Goal: Task Accomplishment & Management: Manage account settings

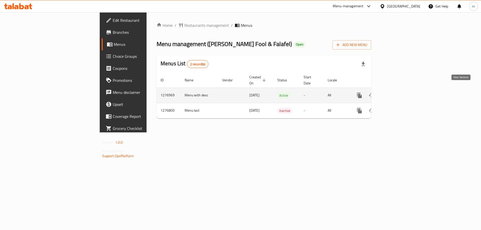
click at [402, 90] on link "enhanced table" at bounding box center [396, 96] width 12 height 12
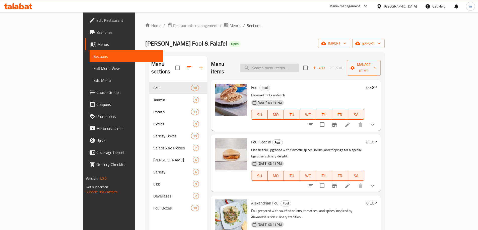
click at [299, 64] on input "search" at bounding box center [269, 68] width 59 height 9
paste input "Foul With Flaxseed"
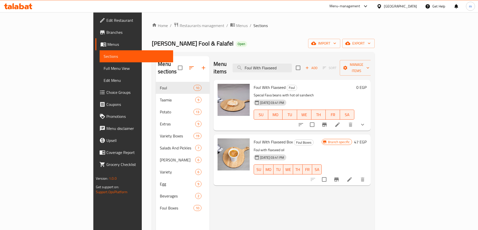
type input "Foul With Flaxseed"
click at [344, 120] on li at bounding box center [337, 124] width 14 height 9
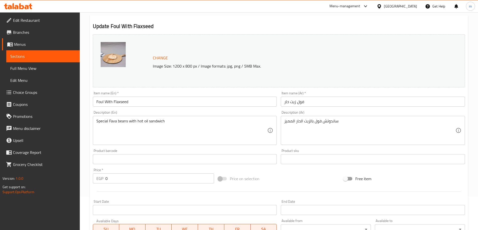
scroll to position [142, 0]
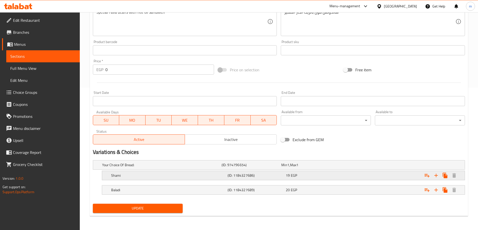
click at [198, 168] on h5 "Shami" at bounding box center [160, 165] width 117 height 5
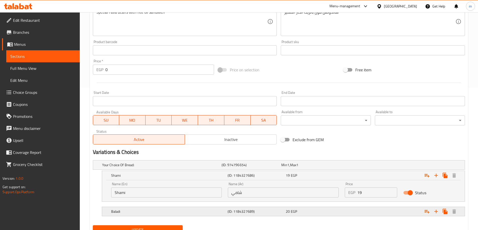
click at [188, 168] on h5 "Baladi" at bounding box center [160, 165] width 117 height 5
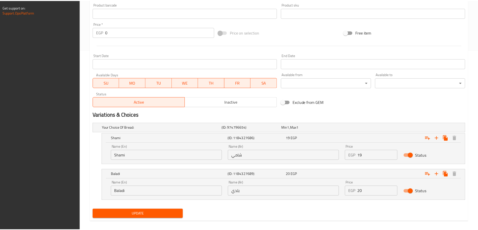
scroll to position [186, 0]
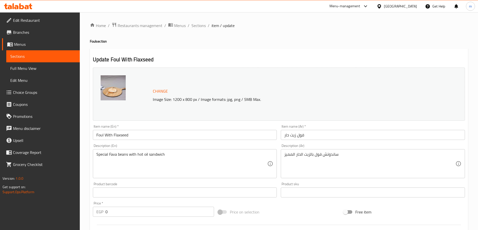
scroll to position [157, 0]
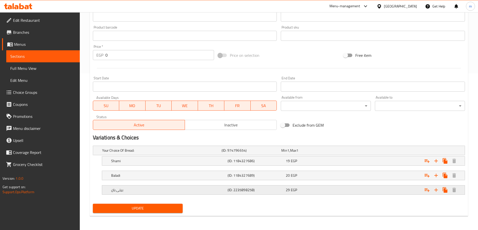
click at [128, 153] on h5 "بيتى بان" at bounding box center [160, 150] width 117 height 5
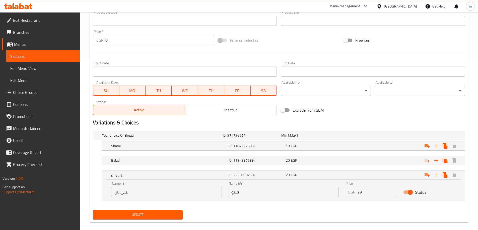
scroll to position [179, 0]
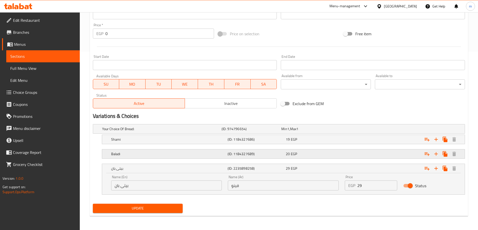
click at [140, 132] on h5 "Baladi" at bounding box center [160, 129] width 117 height 5
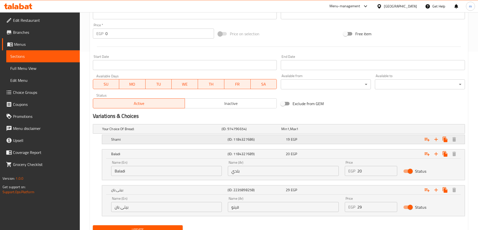
click at [137, 132] on h5 "Shami" at bounding box center [160, 129] width 117 height 5
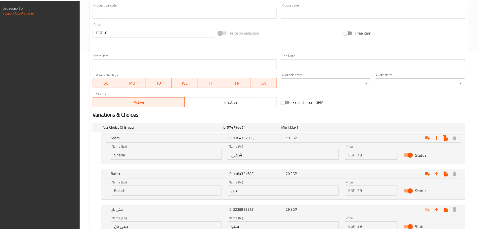
scroll to position [222, 0]
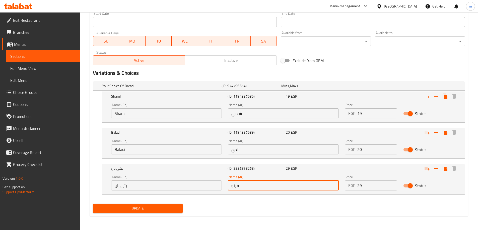
drag, startPoint x: 251, startPoint y: 188, endPoint x: 214, endPoint y: 187, distance: 37.4
click at [214, 187] on div "Name (En) بيتى بان Name (En) Name (Ar) فينو Name (Ar) Price EGP 29 Price Status" at bounding box center [283, 183] width 350 height 21
type input "asa"
click at [238, 204] on div "Update" at bounding box center [279, 208] width 376 height 13
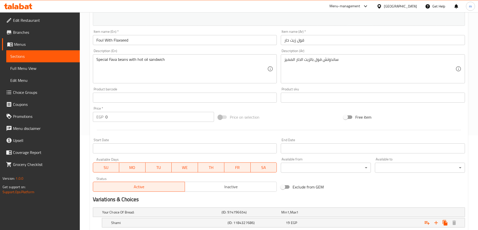
scroll to position [157, 0]
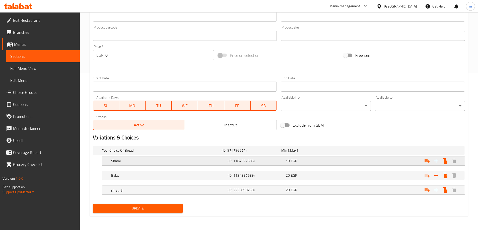
click at [144, 153] on h5 "Shami" at bounding box center [160, 150] width 117 height 5
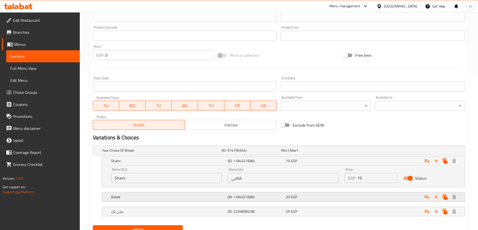
click at [129, 154] on div "Baladi" at bounding box center [160, 150] width 119 height 7
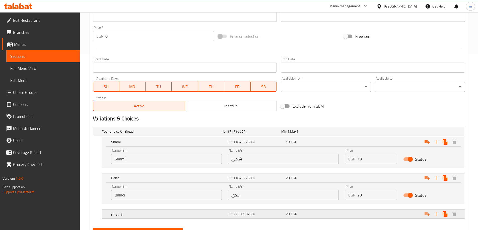
scroll to position [200, 0]
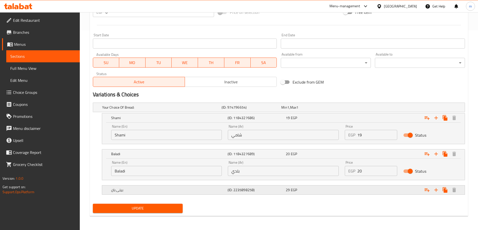
click at [147, 110] on h5 "بيتى بان" at bounding box center [160, 107] width 117 height 5
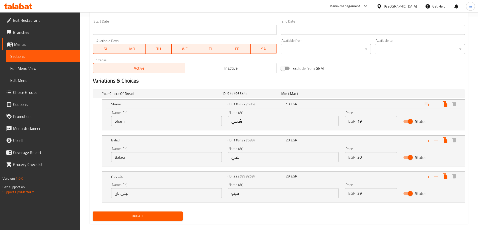
scroll to position [222, 0]
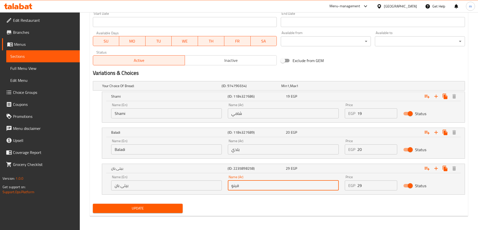
drag, startPoint x: 250, startPoint y: 187, endPoint x: 204, endPoint y: 187, distance: 45.6
click at [205, 187] on div "Name (En) بيتى بان Name (En) Name (Ar) فينو Name (Ar) Price EGP 29 Price Status" at bounding box center [283, 183] width 350 height 21
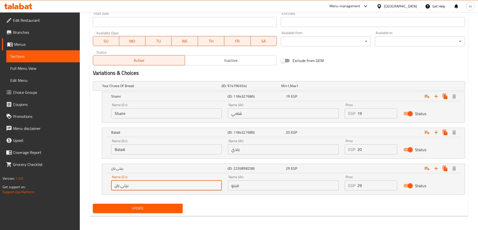
drag, startPoint x: 122, startPoint y: 189, endPoint x: 79, endPoint y: 184, distance: 43.7
click at [79, 184] on div "Edit Restaurant Branches Menus Sections Full Menu View Edit Menu Choice Groups …" at bounding box center [239, 11] width 478 height 440
click at [263, 187] on input "فينو" at bounding box center [283, 186] width 111 height 10
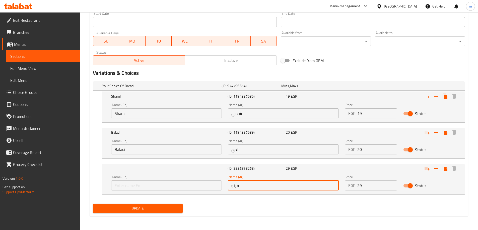
paste input "بيتى بان"
type input "فينو بيتى بان"
click at [176, 186] on input "text" at bounding box center [166, 186] width 111 height 10
drag, startPoint x: 284, startPoint y: 186, endPoint x: 176, endPoint y: 188, distance: 108.1
click at [176, 188] on div "Name (En) Name (En) Name (Ar) فينو بيتى بان Name (Ar) Price EGP 29 Price Status" at bounding box center [283, 183] width 350 height 21
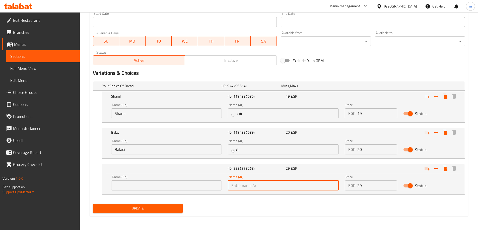
click at [168, 188] on input "text" at bounding box center [166, 186] width 111 height 10
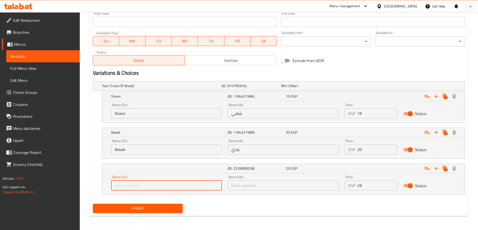
paste input "فينو بيتى بان"
type input "فينو بيتى بان"
click at [249, 185] on input "text" at bounding box center [283, 186] width 111 height 10
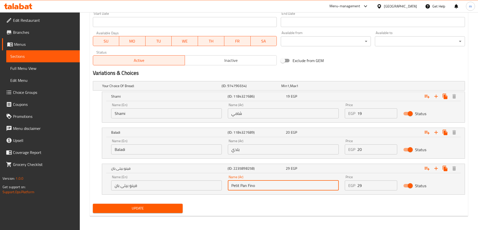
paste input "text"
type input "Petit Pan Fino"
click at [265, 198] on nav at bounding box center [279, 198] width 372 height 4
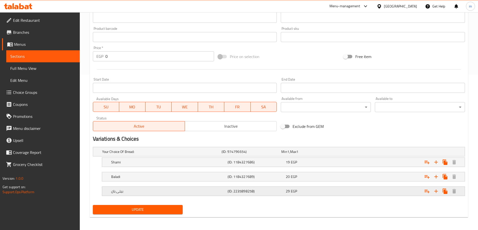
scroll to position [157, 0]
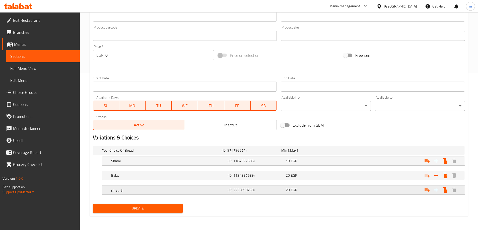
click at [156, 153] on h5 "بيتى بان" at bounding box center [160, 150] width 117 height 5
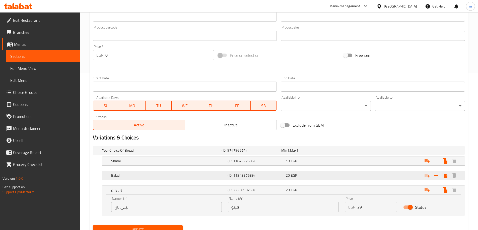
click at [168, 153] on h5 "Baladi" at bounding box center [160, 150] width 117 height 5
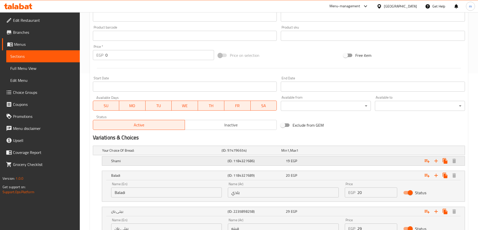
click at [160, 153] on h5 "Shami" at bounding box center [160, 150] width 117 height 5
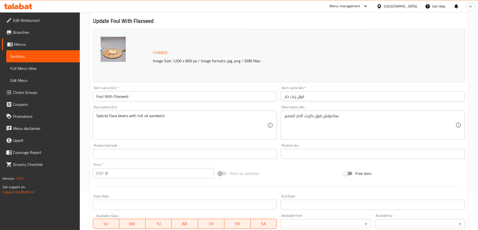
scroll to position [0, 0]
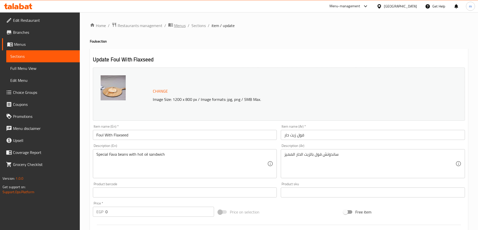
click at [178, 25] on span "Menus" at bounding box center [180, 26] width 12 height 6
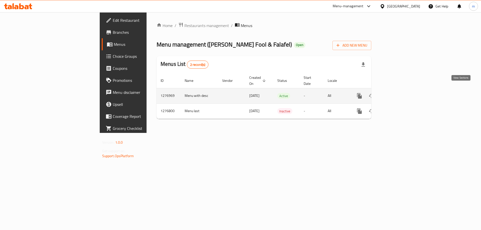
click at [398, 94] on icon "enhanced table" at bounding box center [396, 96] width 5 height 5
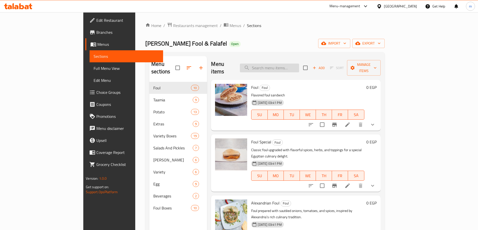
click at [299, 64] on input "search" at bounding box center [269, 68] width 59 height 9
paste input "Foul Salsa"
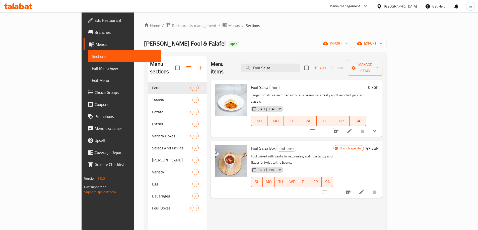
type input "Foul Salsa"
click at [352, 128] on icon at bounding box center [349, 131] width 6 height 6
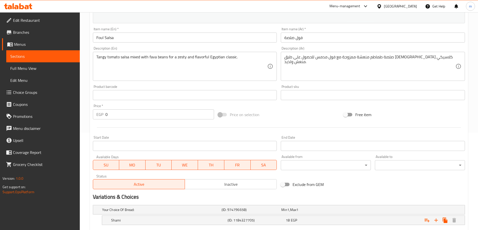
scroll to position [142, 0]
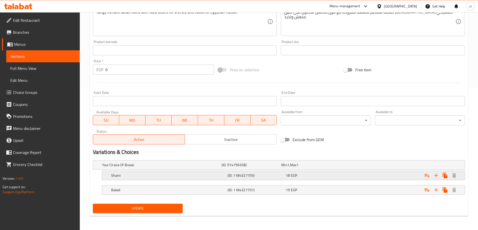
click at [136, 168] on h5 "Shami" at bounding box center [160, 165] width 117 height 5
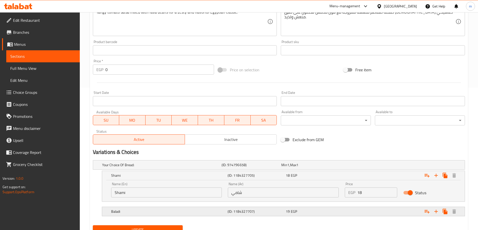
click at [128, 168] on h5 "Baladi" at bounding box center [160, 165] width 117 height 5
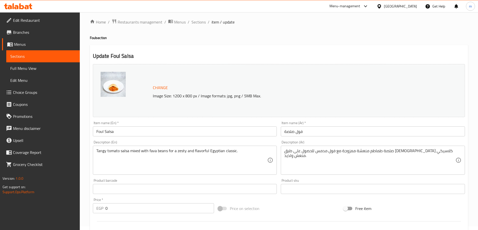
scroll to position [0, 0]
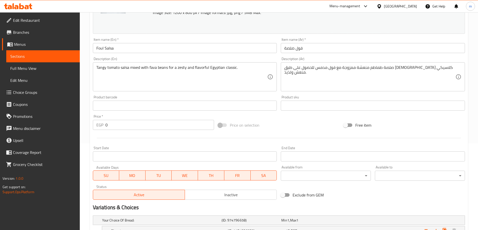
scroll to position [157, 0]
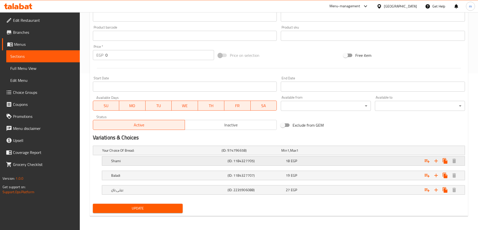
click at [135, 156] on div "[PERSON_NAME] (ID: 1184327705) 18 EGP" at bounding box center [280, 150] width 358 height 11
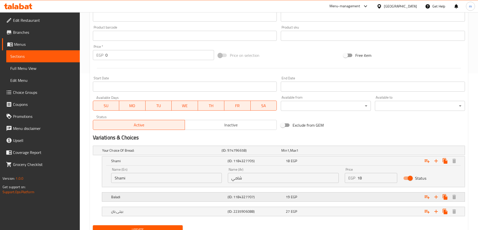
click at [127, 156] on div "Baladi (ID: 1184327707) 19 EGP" at bounding box center [280, 150] width 358 height 11
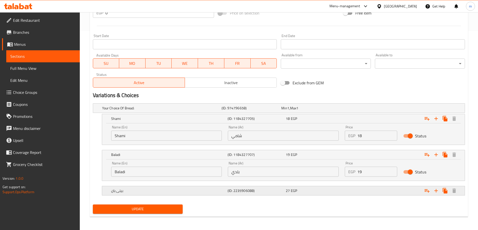
scroll to position [200, 0]
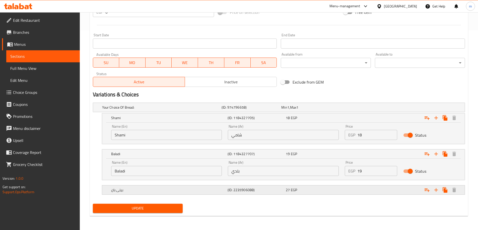
click at [137, 110] on h5 "بيتى بان" at bounding box center [160, 107] width 117 height 5
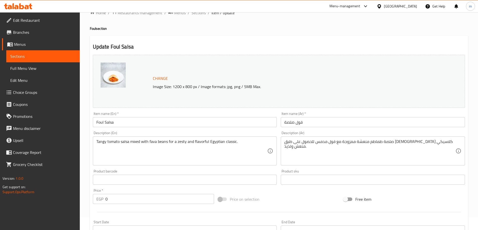
scroll to position [0, 0]
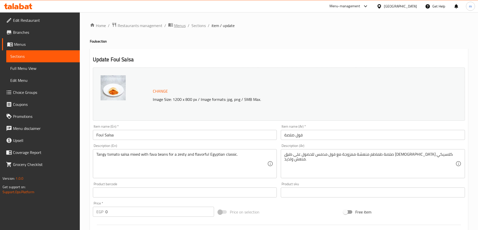
click at [177, 24] on span "Menus" at bounding box center [180, 26] width 12 height 6
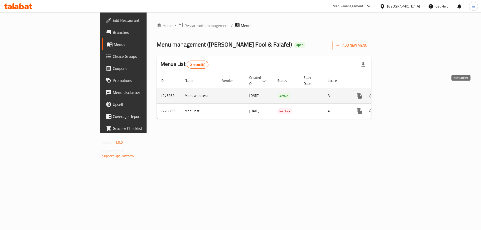
click at [399, 93] on icon "enhanced table" at bounding box center [396, 96] width 6 height 6
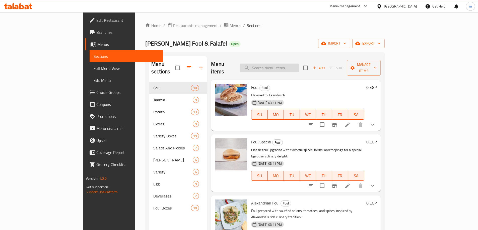
click at [291, 67] on input "search" at bounding box center [269, 68] width 59 height 9
paste input "Taamia"
type input "Taamia"
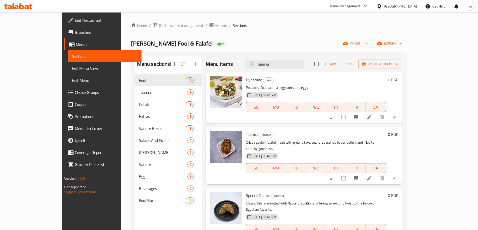
click at [372, 176] on icon at bounding box center [369, 179] width 6 height 6
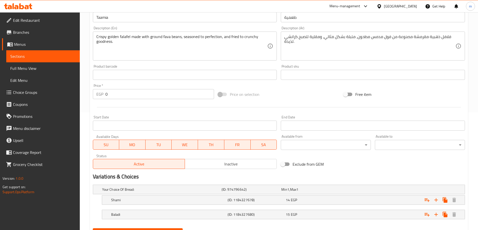
scroll to position [142, 0]
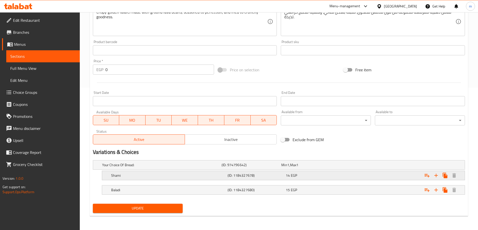
click at [128, 168] on h5 "Shami" at bounding box center [160, 165] width 117 height 5
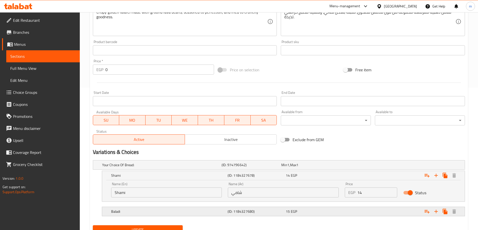
click at [119, 168] on h5 "Baladi" at bounding box center [160, 165] width 117 height 5
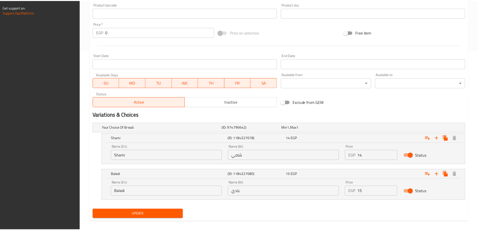
scroll to position [186, 0]
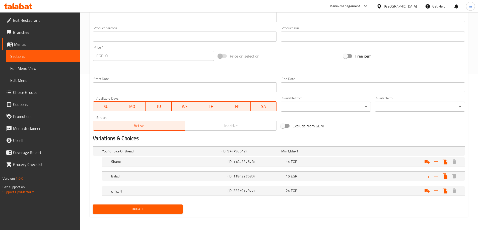
scroll to position [157, 0]
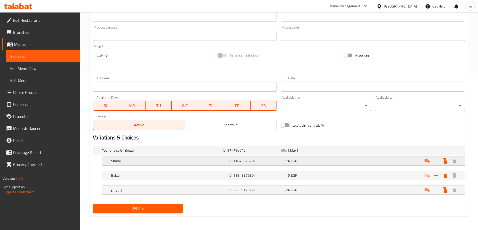
click at [120, 153] on h5 "Shami" at bounding box center [160, 150] width 117 height 5
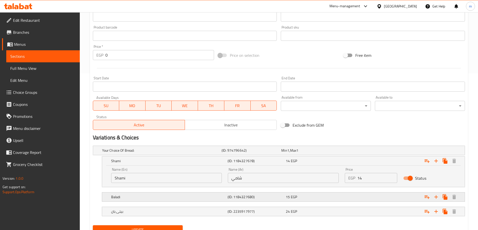
click at [118, 153] on h5 "Baladi" at bounding box center [160, 150] width 117 height 5
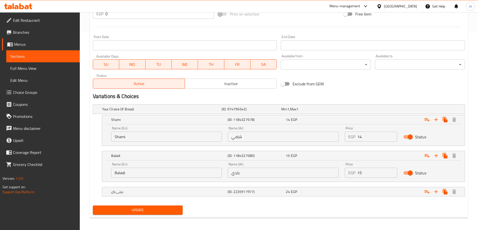
scroll to position [200, 0]
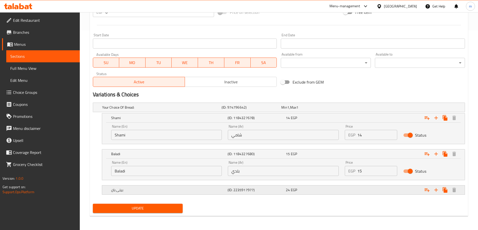
click at [136, 110] on h5 "بيتى بان" at bounding box center [160, 107] width 117 height 5
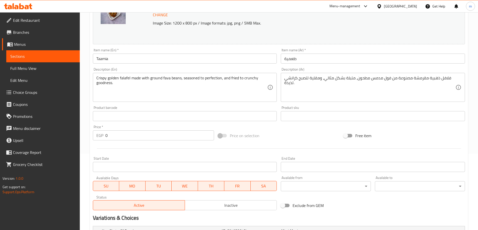
scroll to position [0, 0]
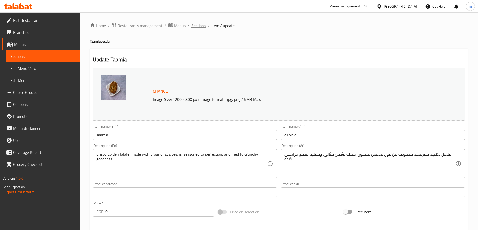
click at [198, 24] on span "Sections" at bounding box center [198, 26] width 14 height 6
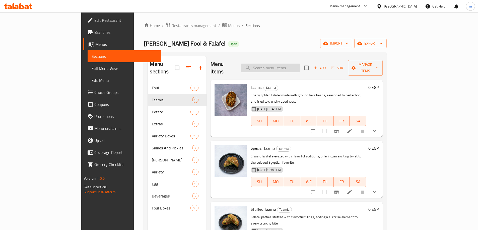
click at [293, 66] on input "search" at bounding box center [270, 68] width 59 height 9
paste input "Chipsy"
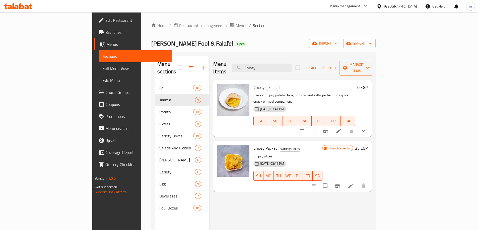
type input "Chipsy"
click at [345, 127] on li at bounding box center [338, 131] width 14 height 9
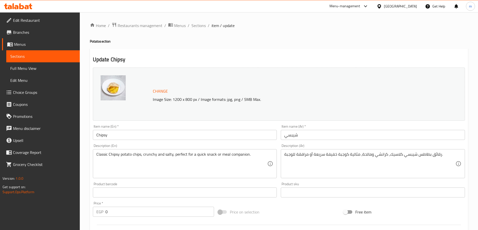
scroll to position [142, 0]
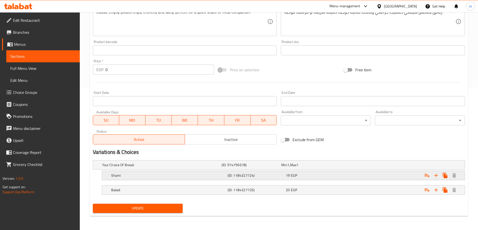
click at [166, 168] on h5 "Shami" at bounding box center [160, 165] width 117 height 5
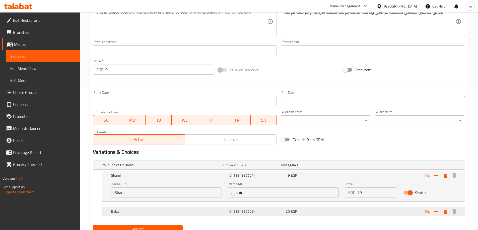
click at [149, 168] on h5 "Baladi" at bounding box center [160, 165] width 117 height 5
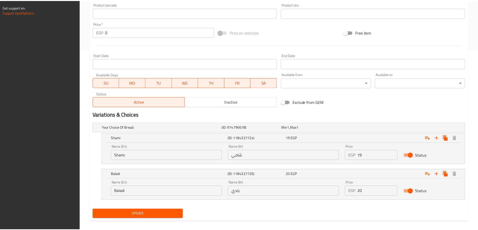
scroll to position [186, 0]
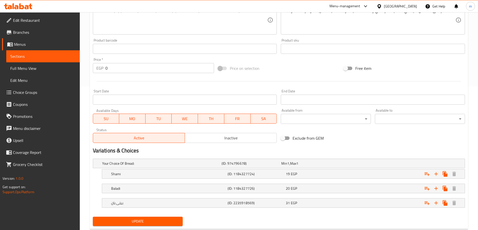
scroll to position [157, 0]
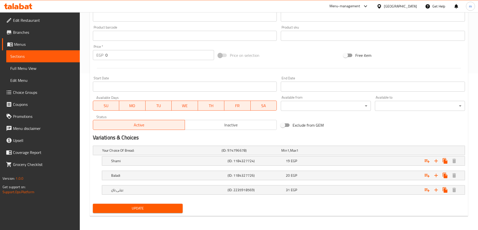
click at [125, 153] on h5 "Shami" at bounding box center [160, 150] width 117 height 5
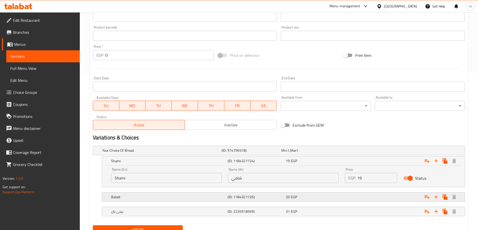
click at [125, 154] on div "Baladi" at bounding box center [160, 150] width 119 height 7
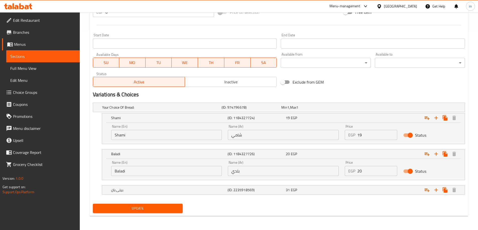
click at [129, 110] on h5 "بيتى بان" at bounding box center [160, 107] width 117 height 5
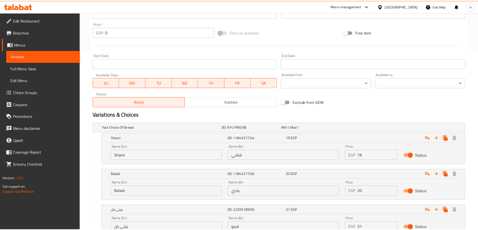
scroll to position [222, 0]
